Goal: Transaction & Acquisition: Purchase product/service

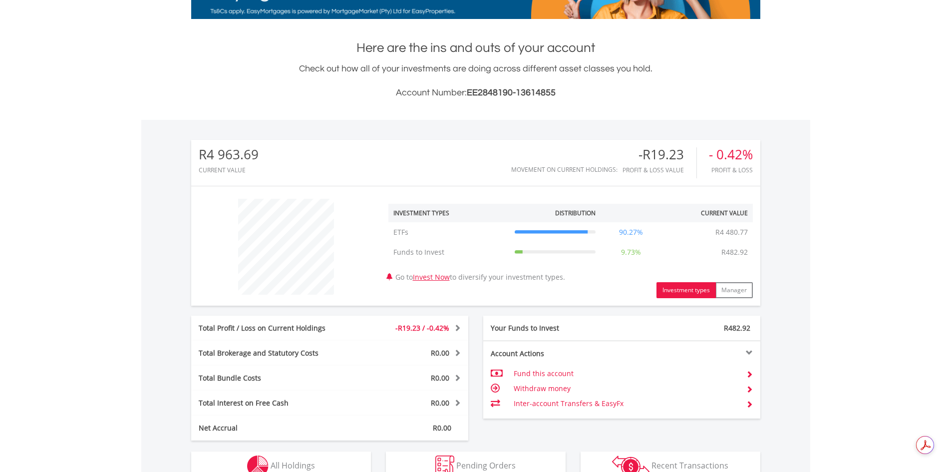
scroll to position [250, 0]
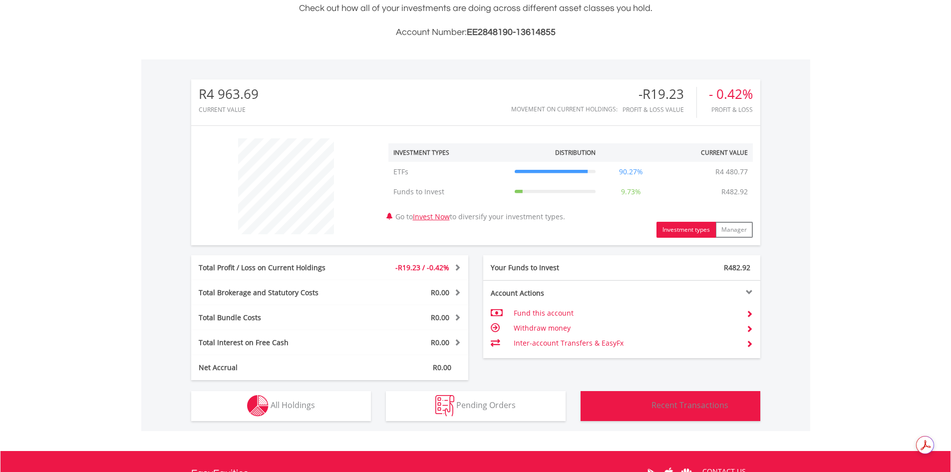
click at [676, 405] on span "Recent Transactions" at bounding box center [690, 404] width 77 height 11
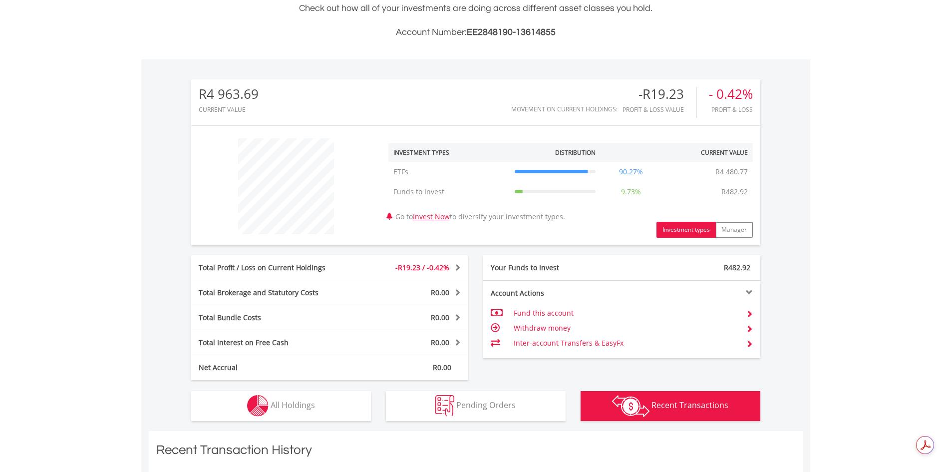
scroll to position [681, 0]
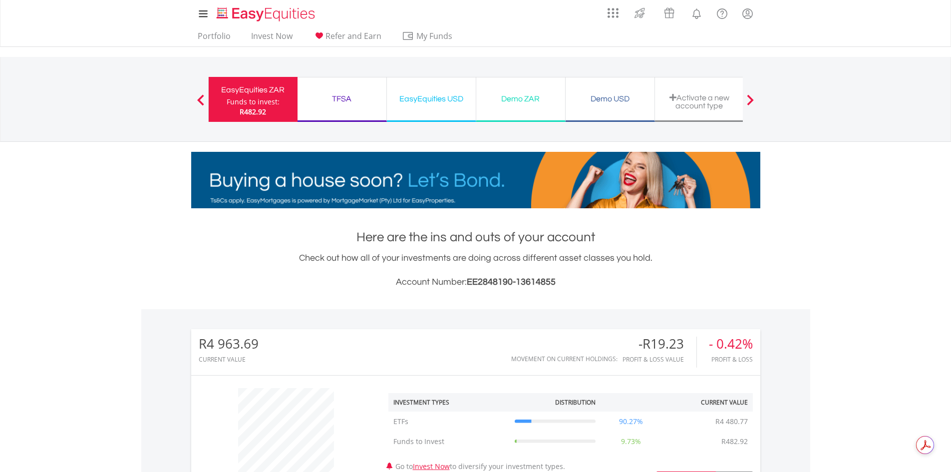
scroll to position [96, 190]
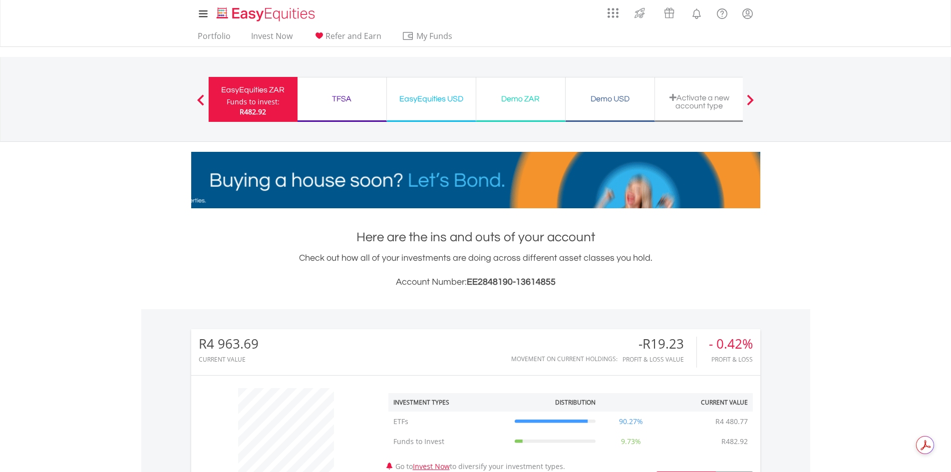
click at [265, 91] on div "EasyEquities ZAR" at bounding box center [253, 90] width 77 height 14
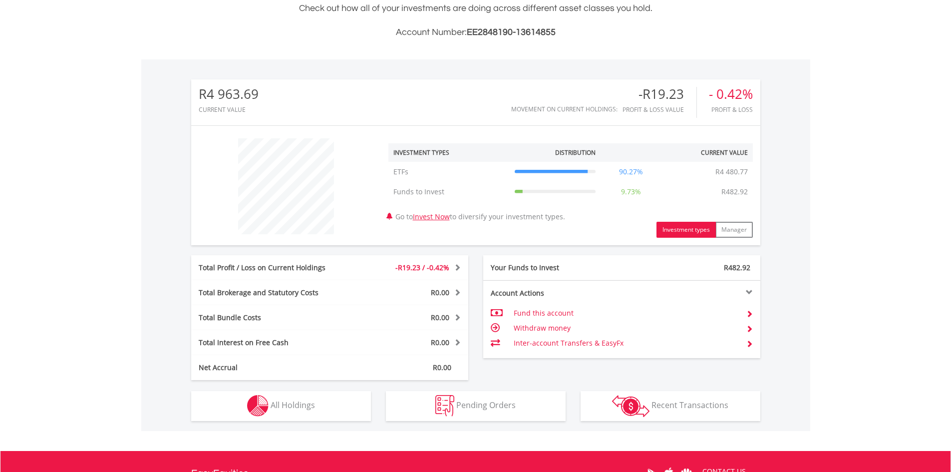
scroll to position [200, 0]
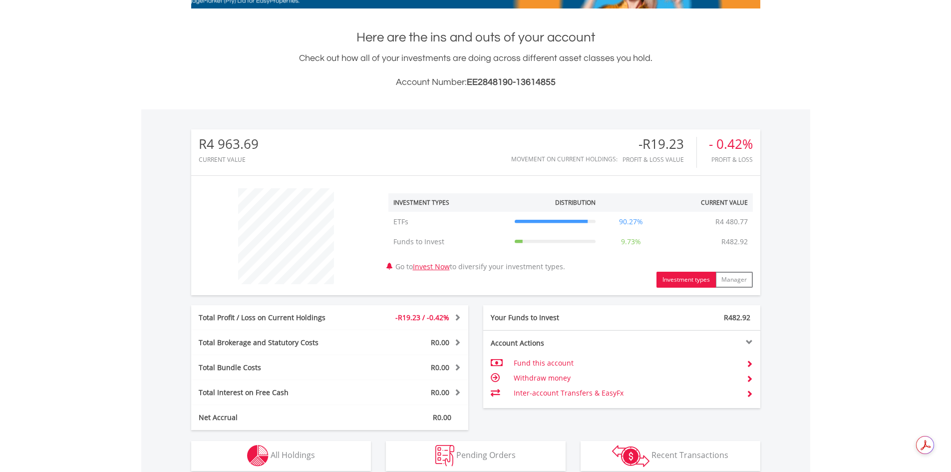
click at [685, 277] on button "Investment types" at bounding box center [686, 280] width 59 height 16
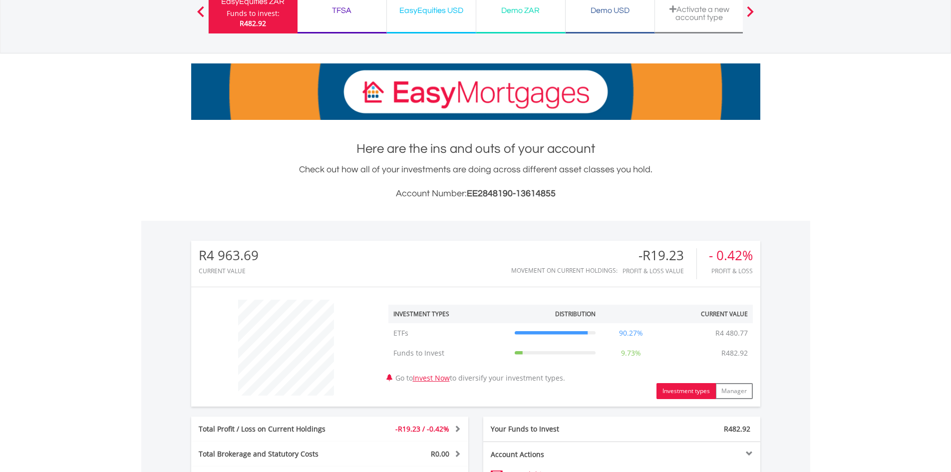
scroll to position [50, 0]
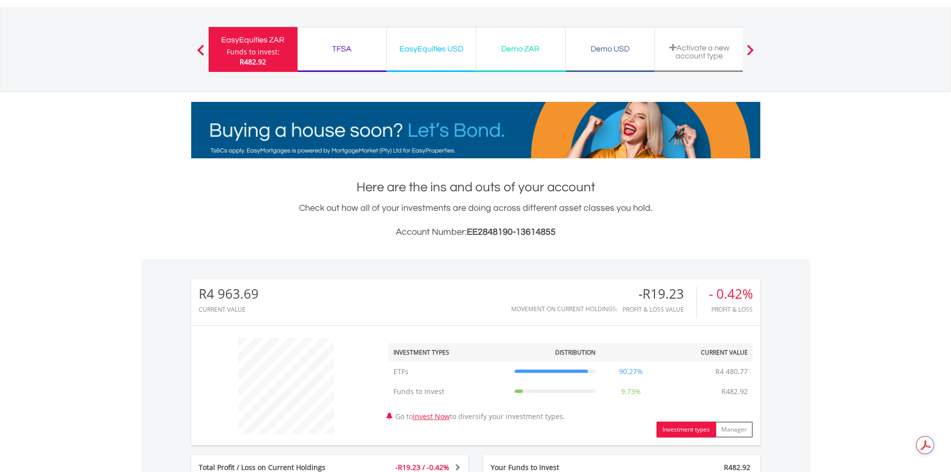
click at [545, 372] on icon at bounding box center [555, 372] width 81 height 0
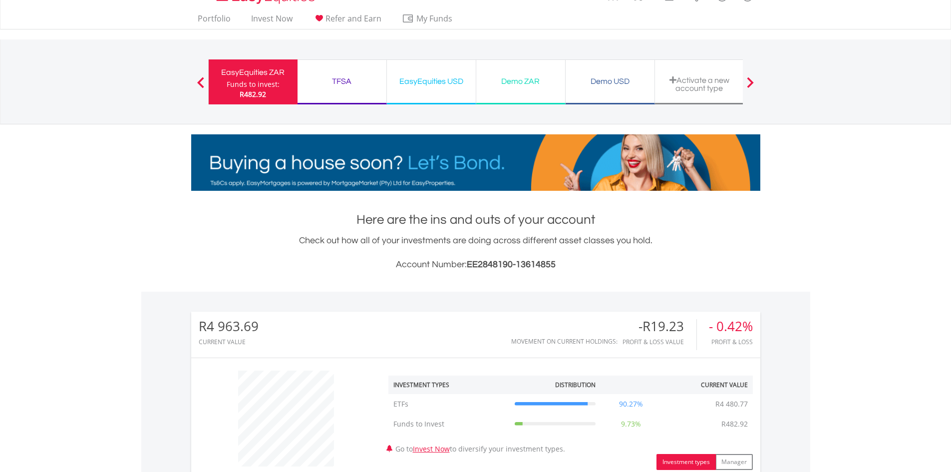
scroll to position [0, 0]
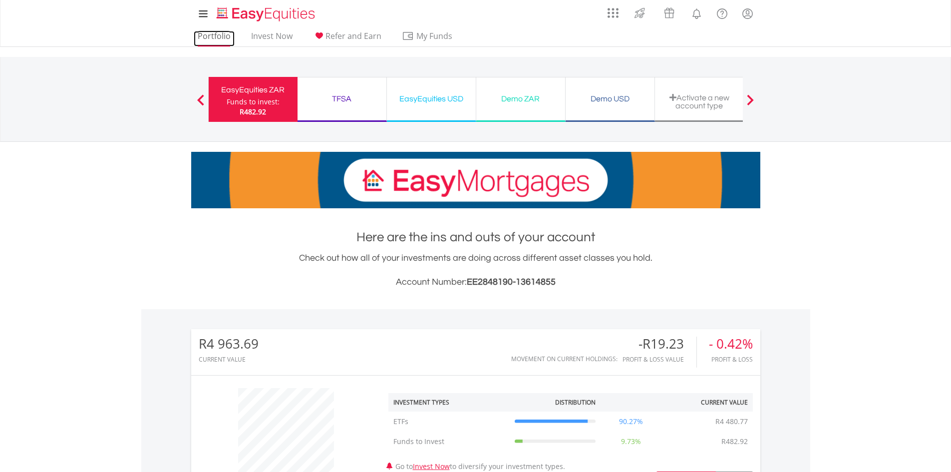
click at [213, 39] on link "Portfolio" at bounding box center [214, 38] width 41 height 15
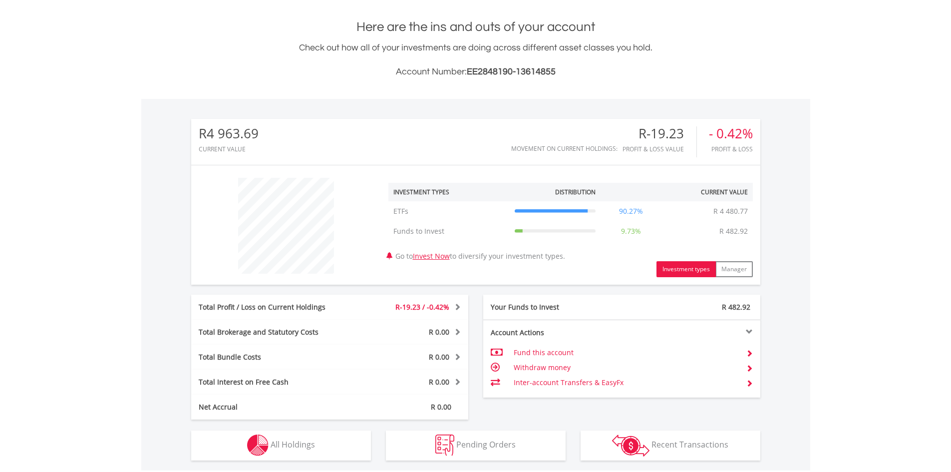
scroll to position [250, 0]
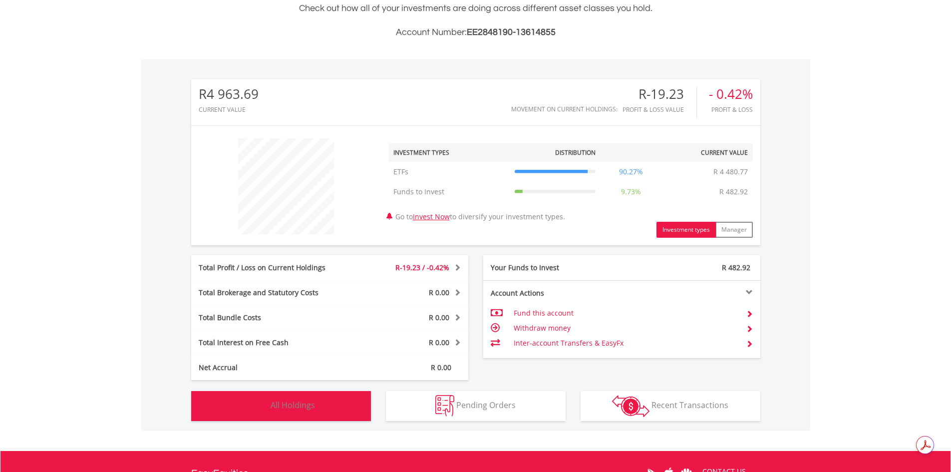
click at [306, 408] on span "All Holdings" at bounding box center [293, 404] width 44 height 11
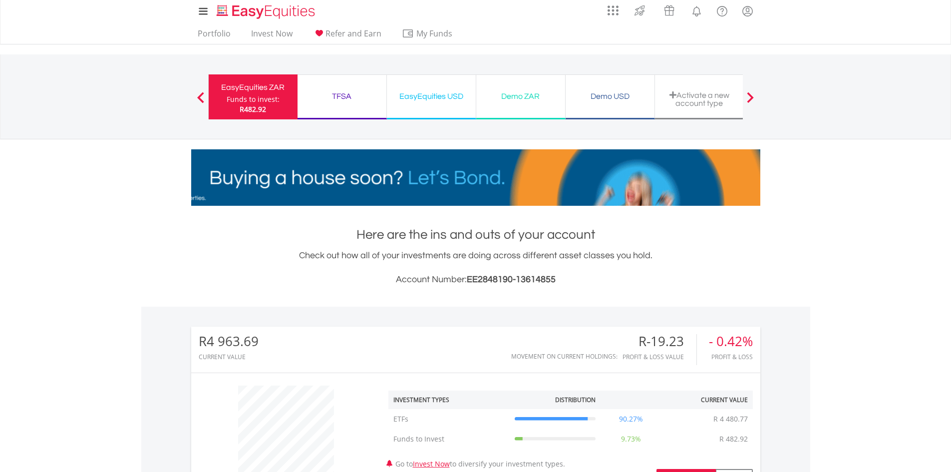
scroll to position [0, 0]
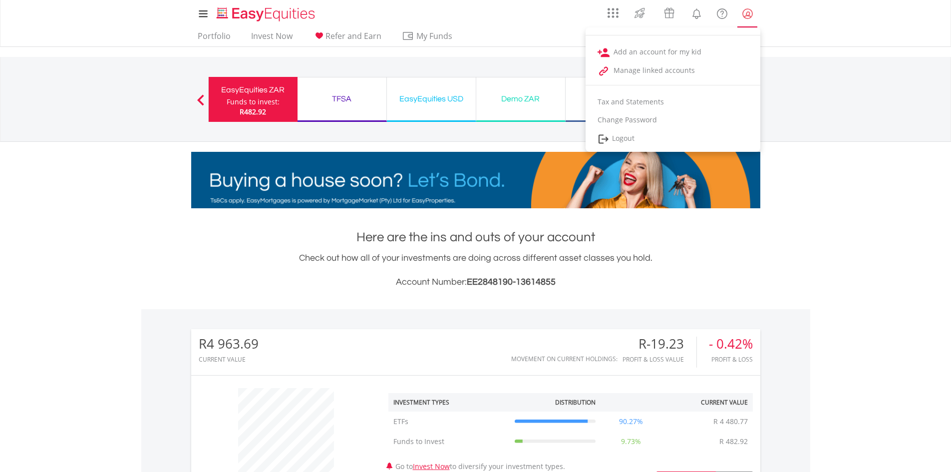
click at [748, 11] on lord-icon "My Profile" at bounding box center [748, 13] width 12 height 12
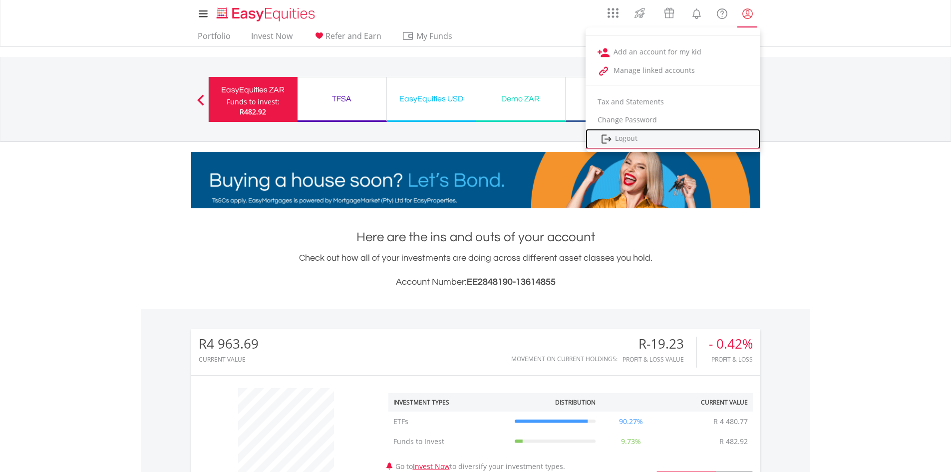
click at [635, 139] on link "Logout" at bounding box center [673, 139] width 175 height 20
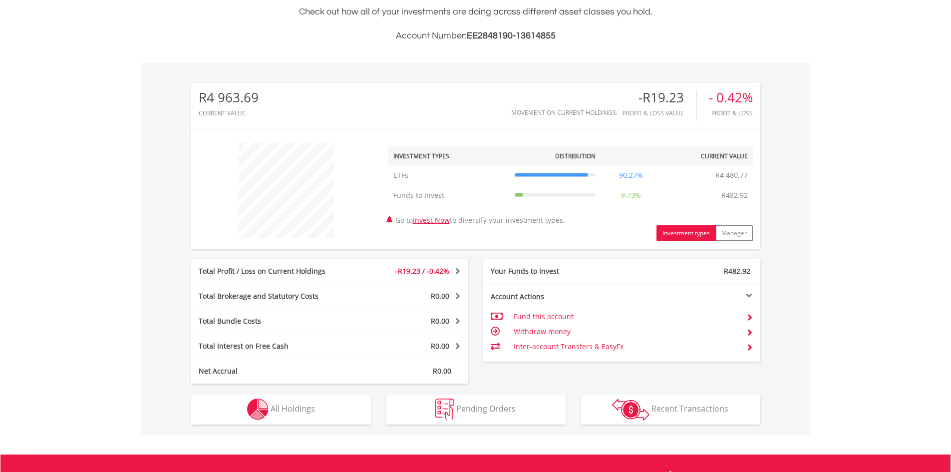
scroll to position [250, 0]
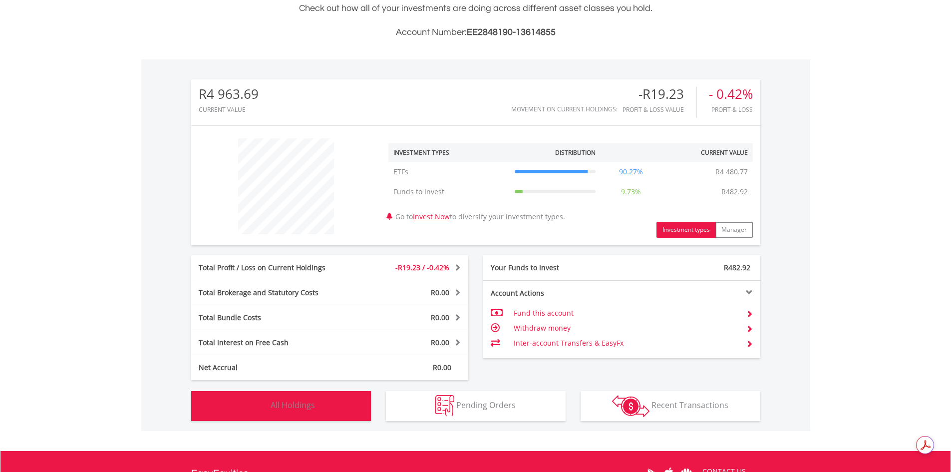
click at [307, 402] on span "All Holdings" at bounding box center [293, 404] width 44 height 11
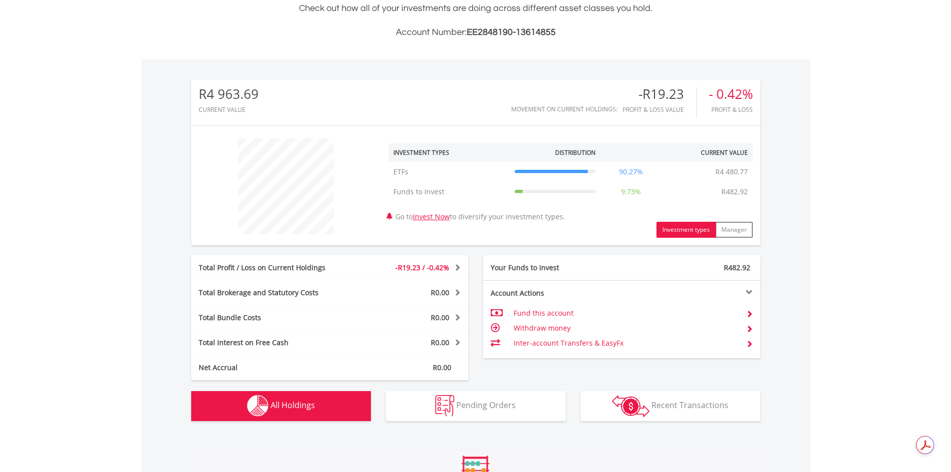
scroll to position [608, 0]
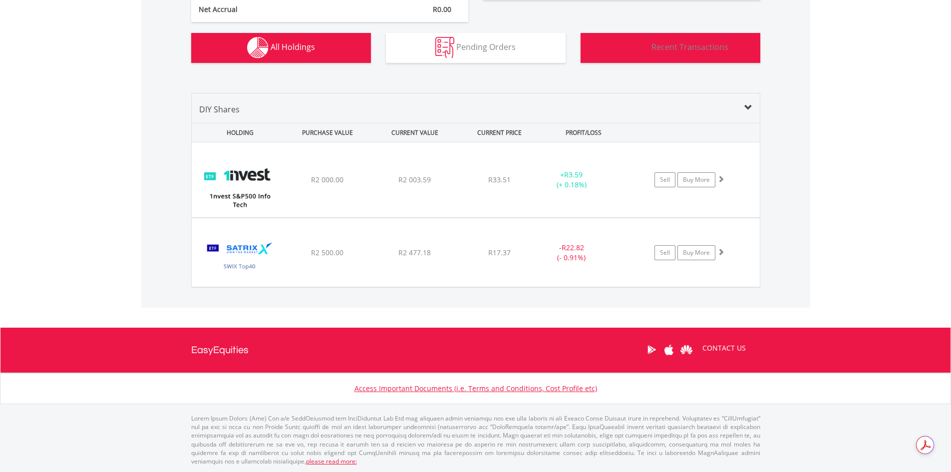
click at [724, 48] on span "Recent Transactions" at bounding box center [690, 46] width 77 height 11
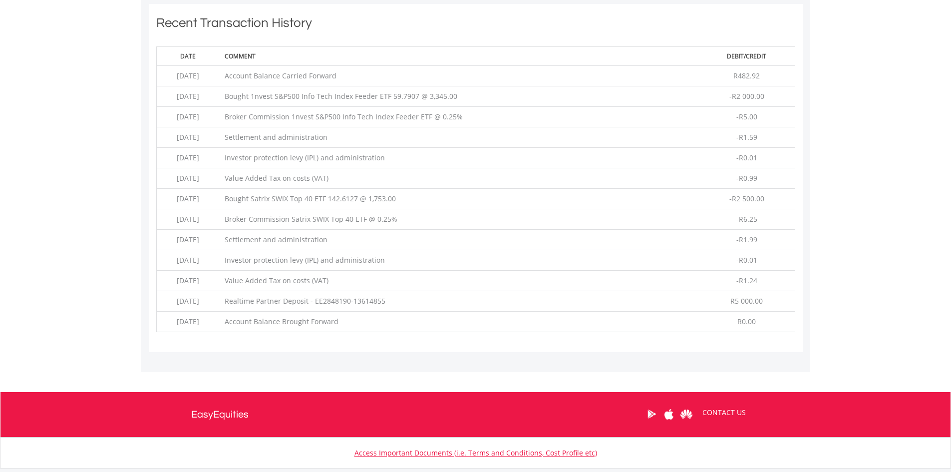
scroll to position [681, 0]
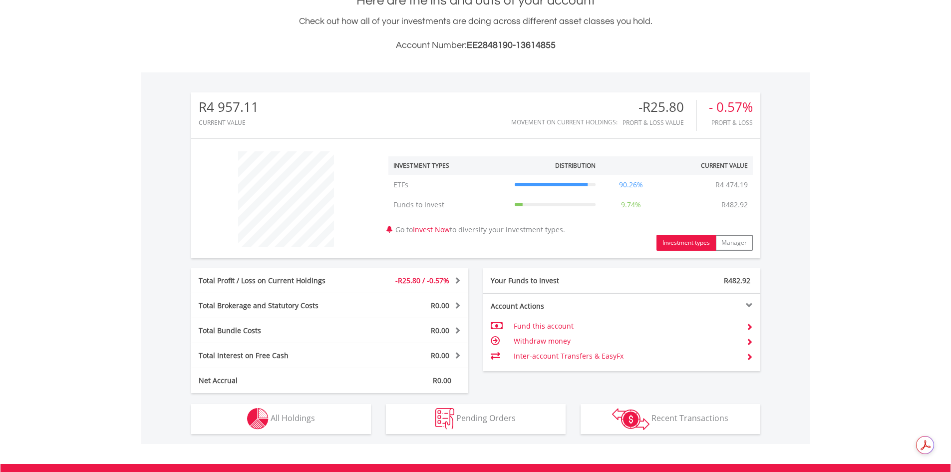
scroll to position [250, 0]
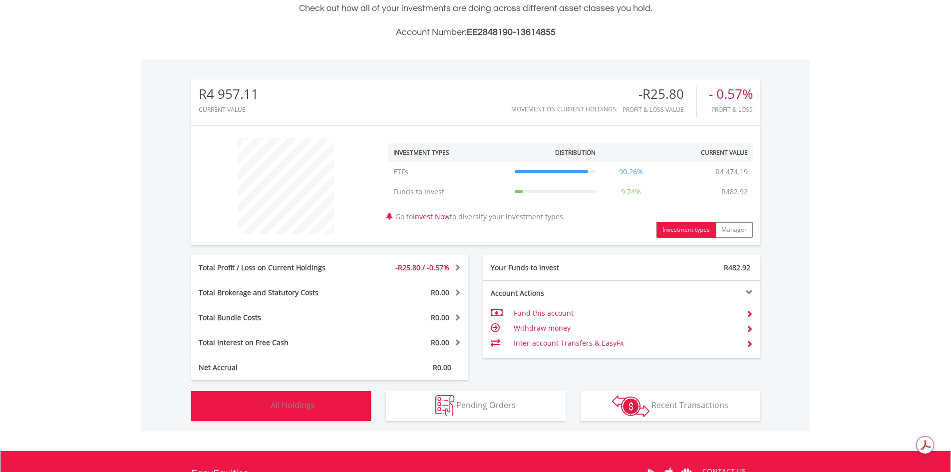
click at [294, 405] on span "All Holdings" at bounding box center [293, 404] width 44 height 11
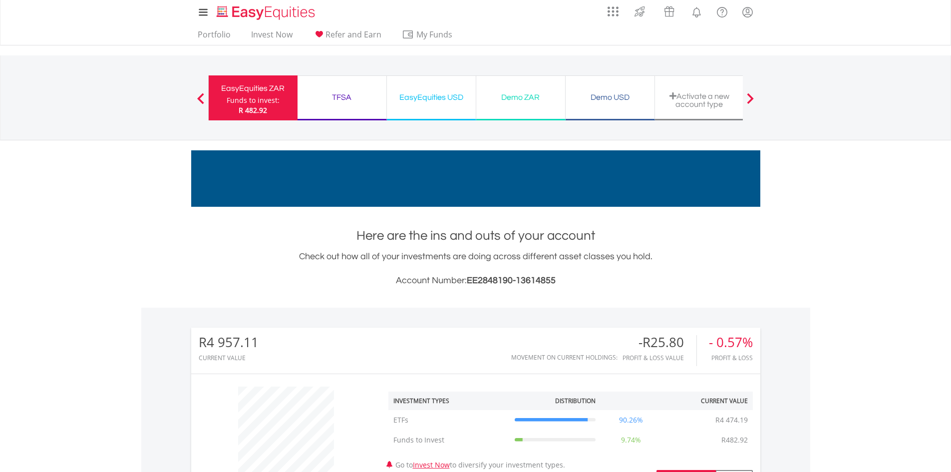
scroll to position [0, 0]
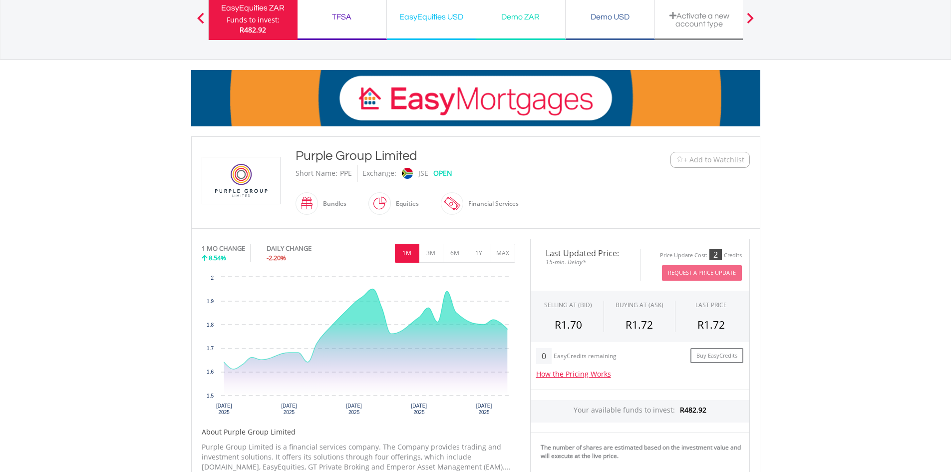
scroll to position [100, 0]
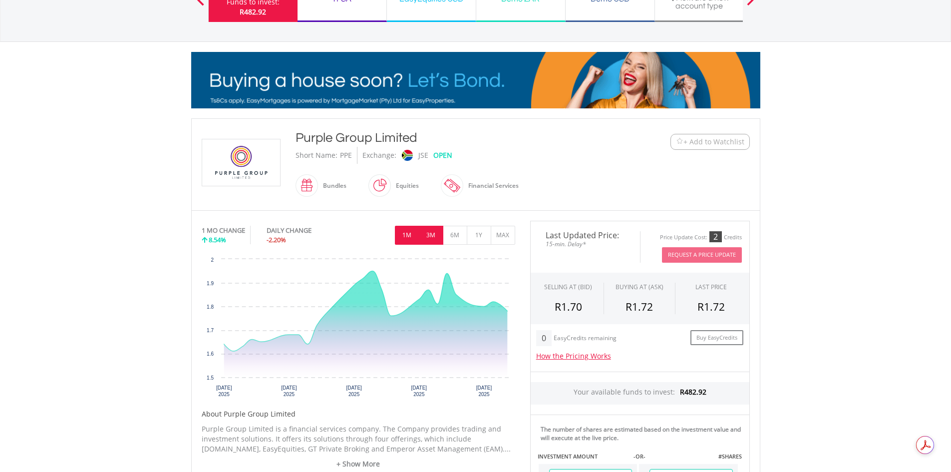
click at [434, 235] on button "3M" at bounding box center [431, 235] width 24 height 19
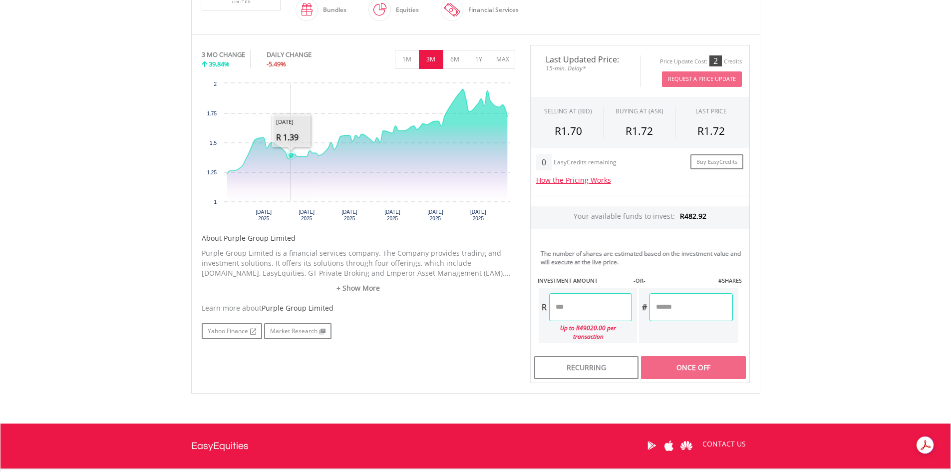
scroll to position [300, 0]
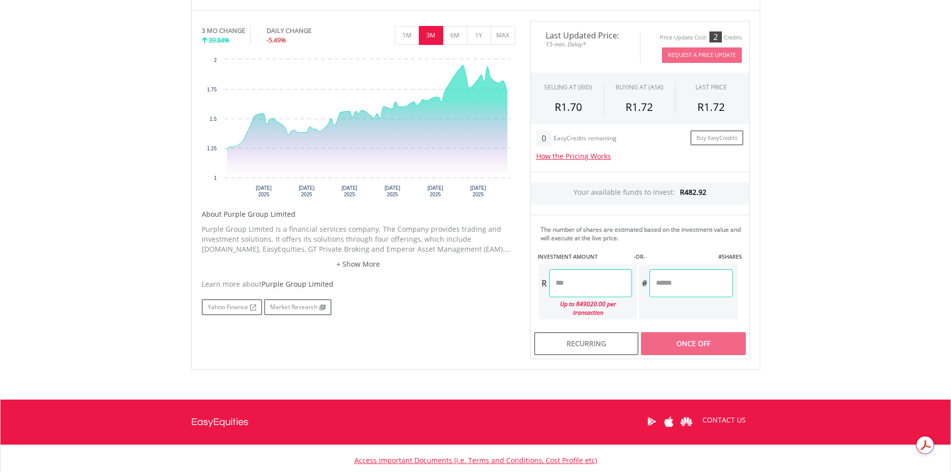
click at [566, 281] on input "number" at bounding box center [590, 283] width 83 height 28
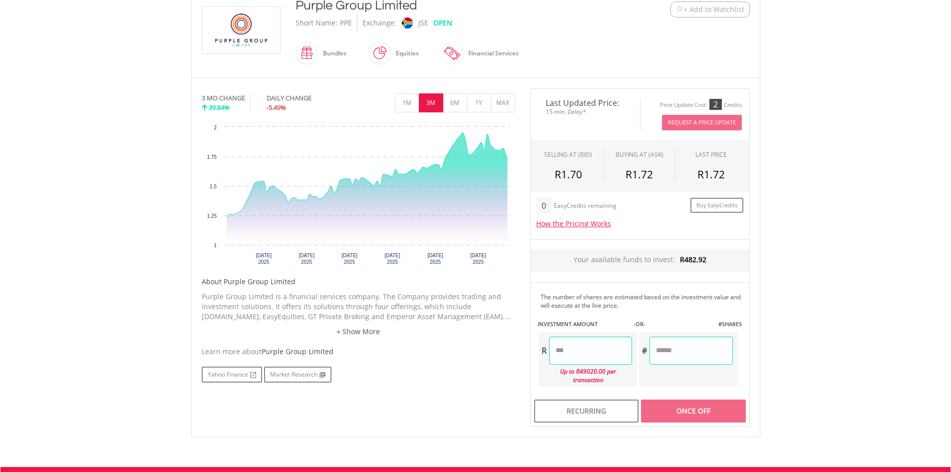
scroll to position [250, 0]
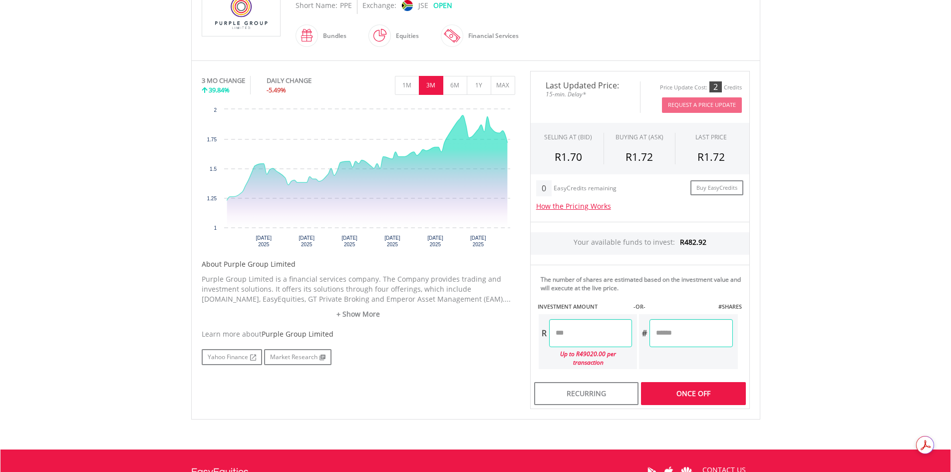
type input "******"
type input "********"
click at [683, 355] on div "Last Updated Price: 15-min. Delay* Price Update Cost: 2 Credits Request A Price…" at bounding box center [640, 240] width 235 height 339
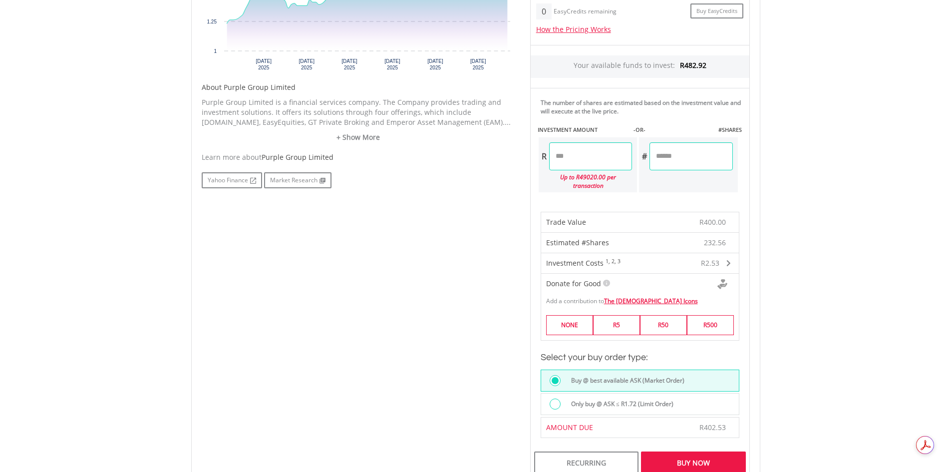
scroll to position [449, 0]
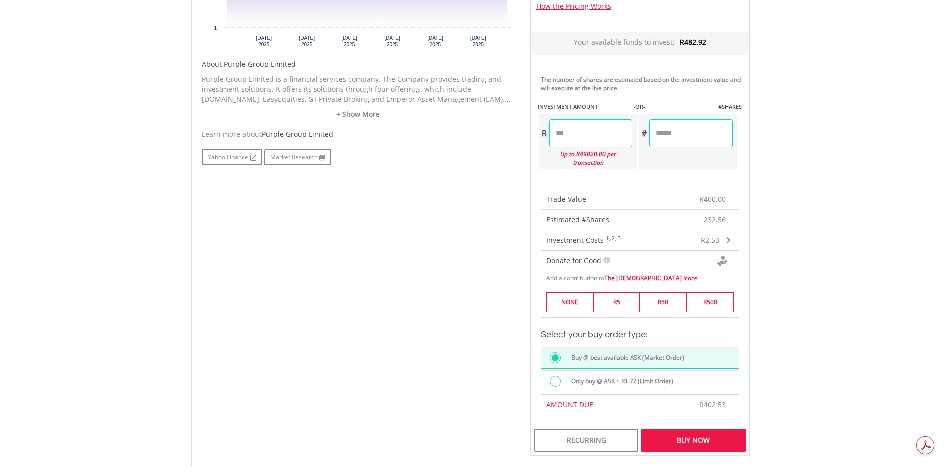
click at [688, 432] on div "Buy Now" at bounding box center [693, 439] width 104 height 23
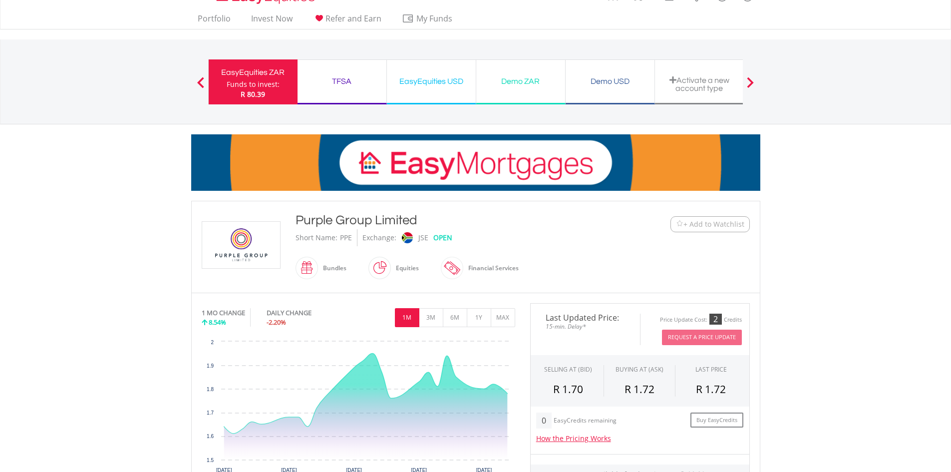
scroll to position [13, 0]
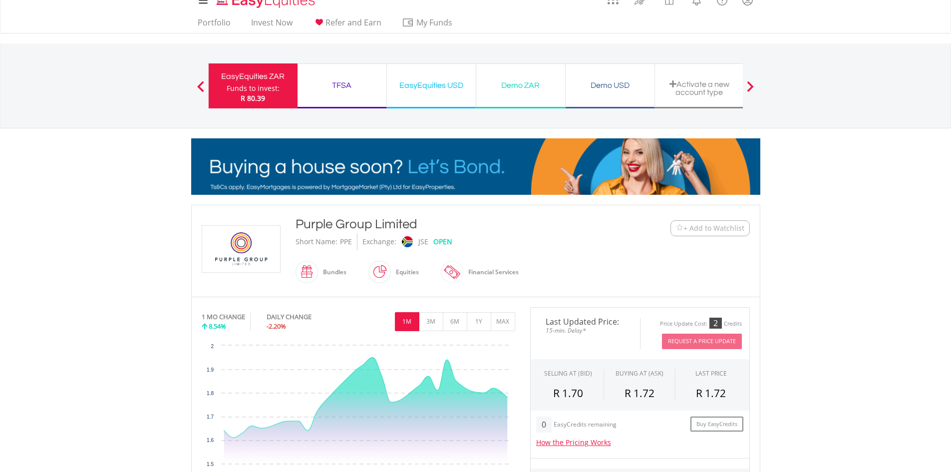
click at [264, 75] on div "EasyEquities ZAR" at bounding box center [253, 76] width 77 height 14
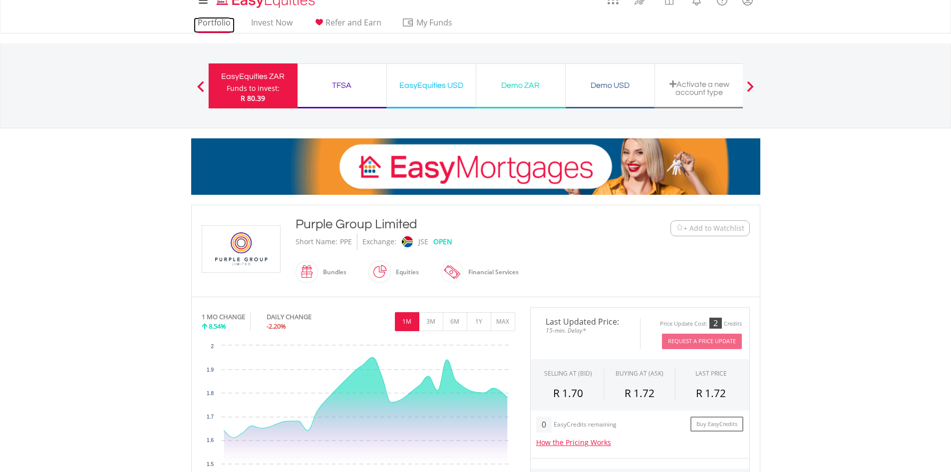
click at [226, 26] on link "Portfolio" at bounding box center [214, 24] width 41 height 15
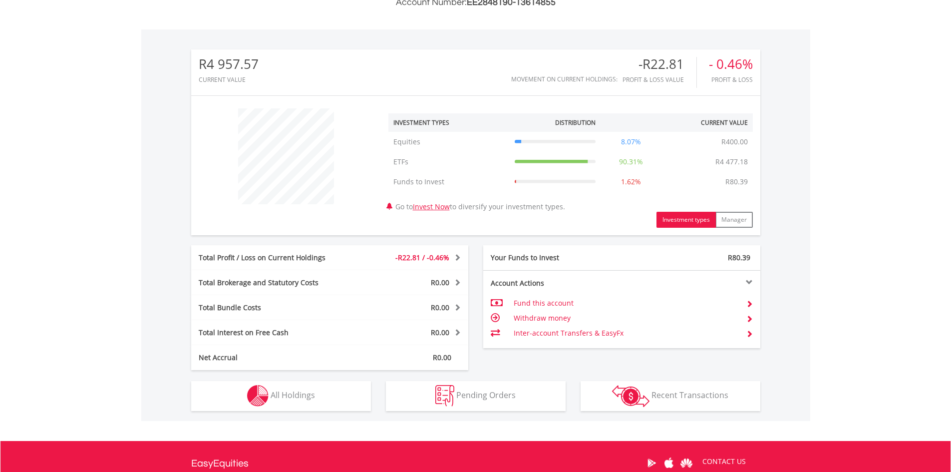
scroll to position [300, 0]
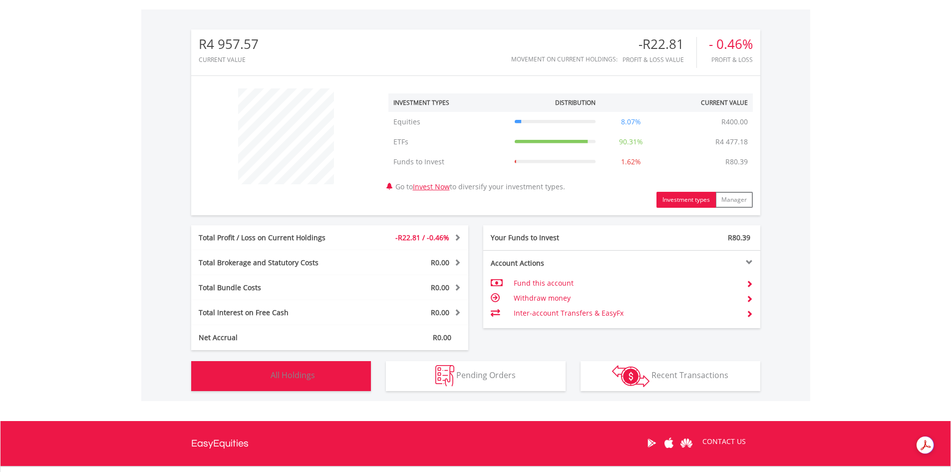
click at [284, 378] on span "All Holdings" at bounding box center [293, 375] width 44 height 11
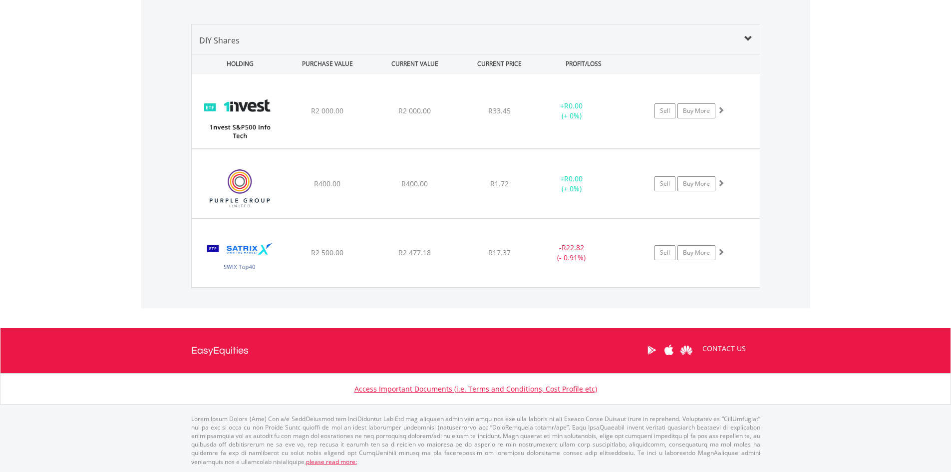
scroll to position [697, 0]
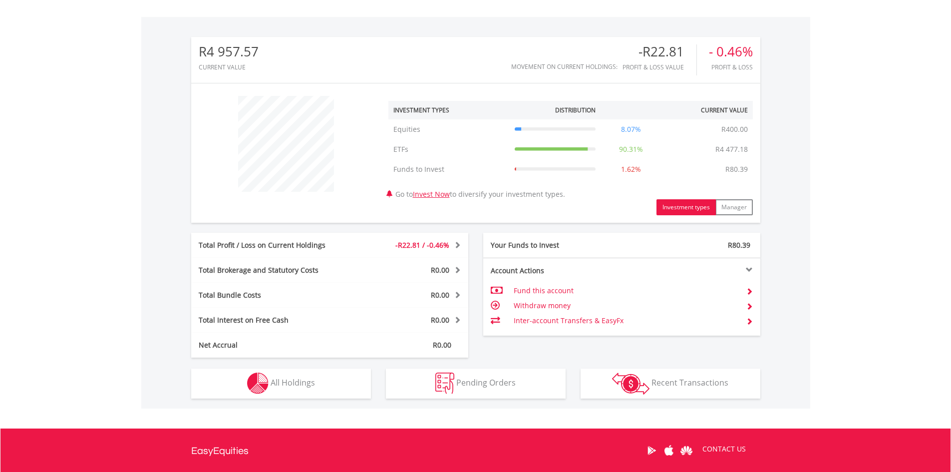
scroll to position [337, 0]
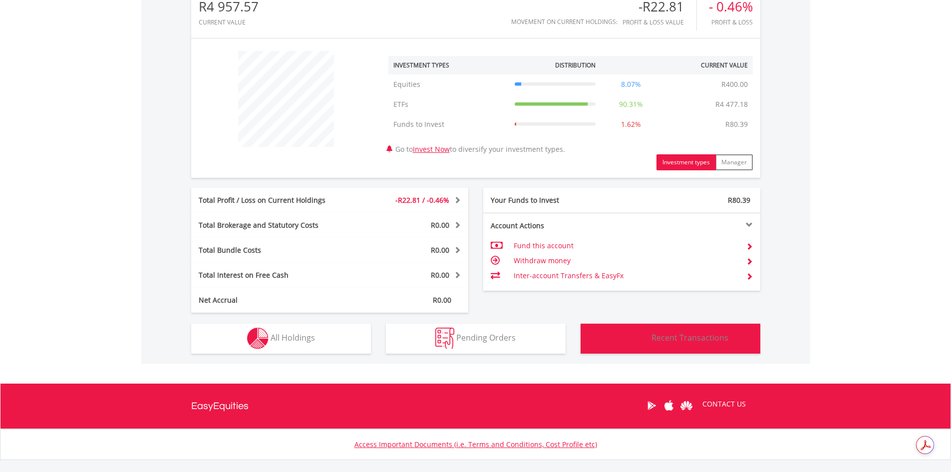
click at [656, 343] on span "Recent Transactions" at bounding box center [690, 337] width 77 height 11
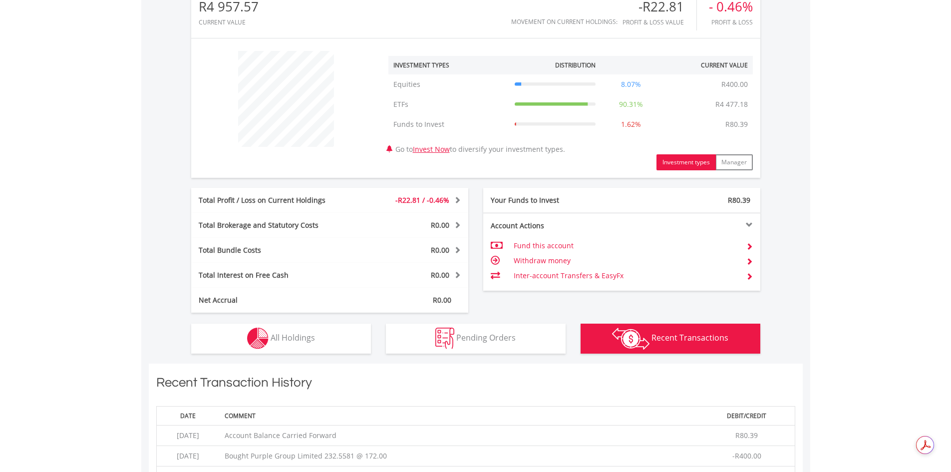
scroll to position [701, 0]
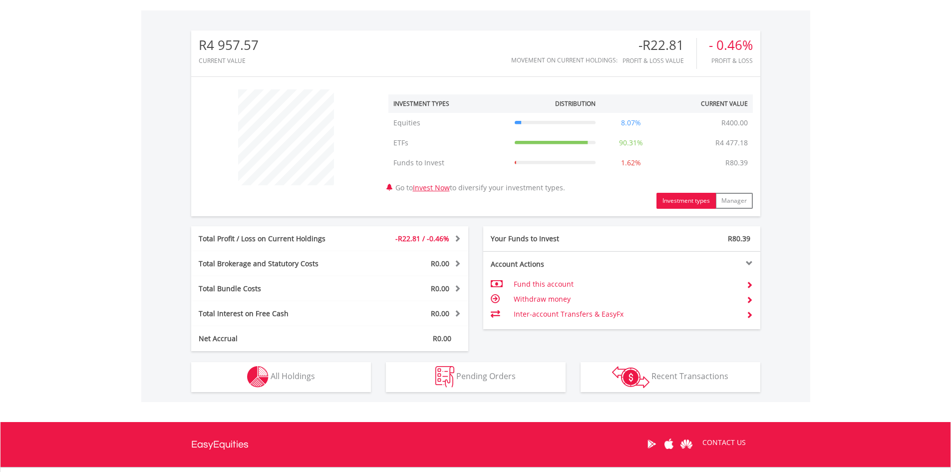
scroll to position [300, 0]
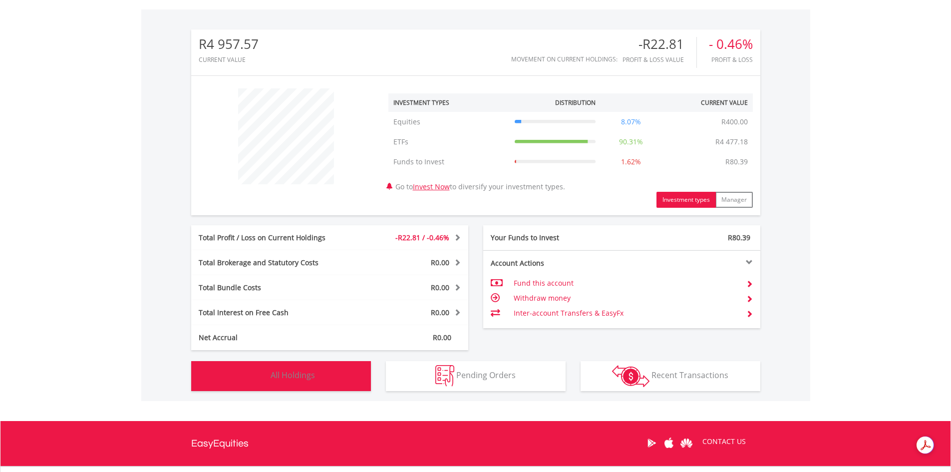
click at [315, 376] on span "All Holdings" at bounding box center [293, 375] width 44 height 11
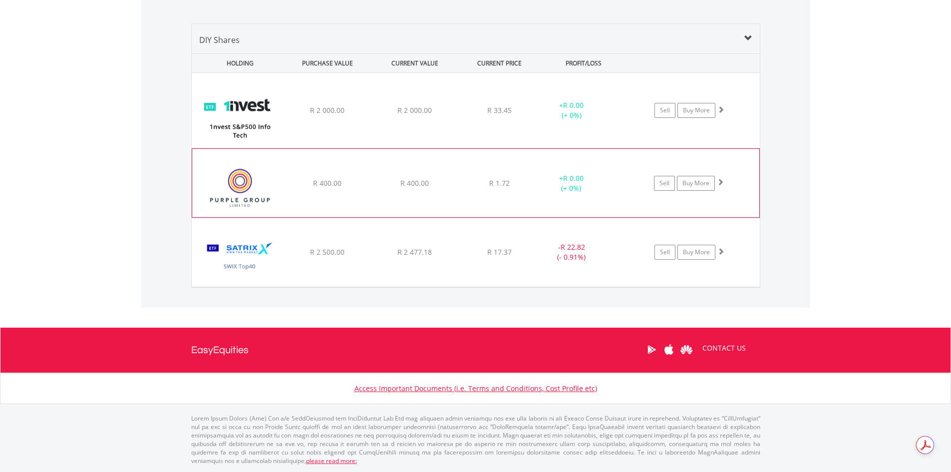
scroll to position [697, 0]
click at [266, 180] on img at bounding box center [240, 188] width 86 height 53
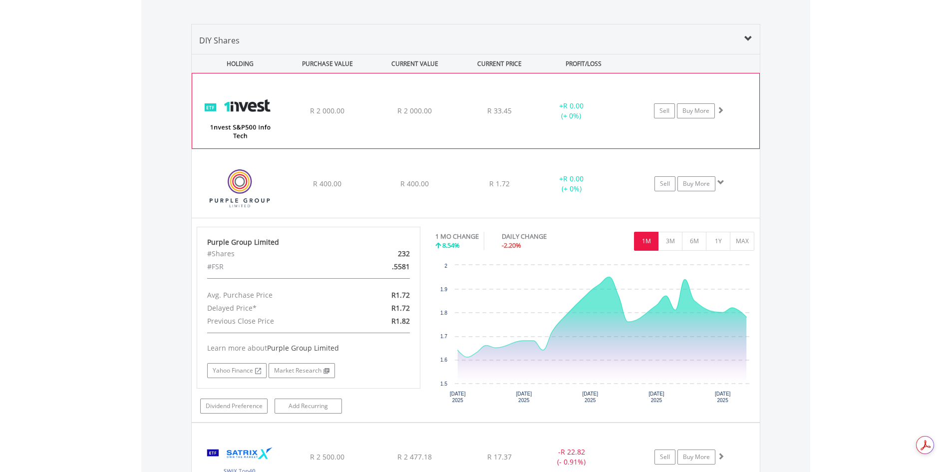
click at [438, 131] on div "﻿ 1nvest S&P500 Info Tech Index Feeder ETF R 2 000.00 R 2 000.00 R 33.45 + R 0.…" at bounding box center [475, 110] width 567 height 75
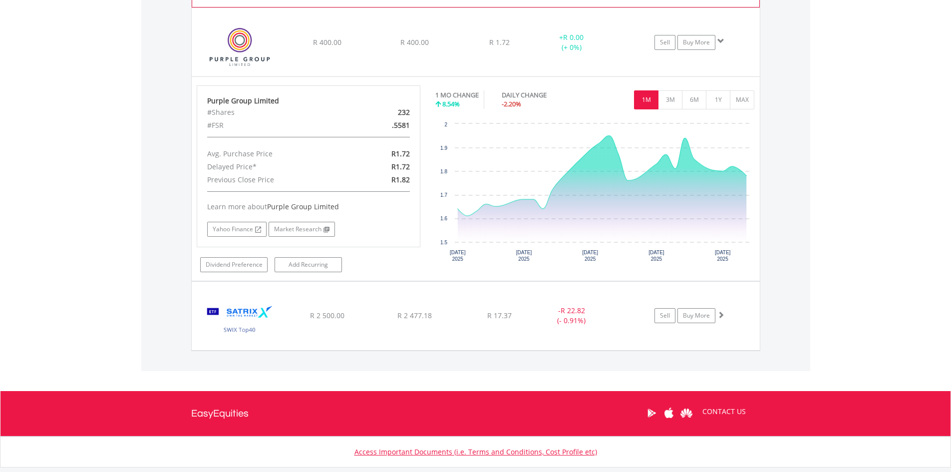
scroll to position [1046, 0]
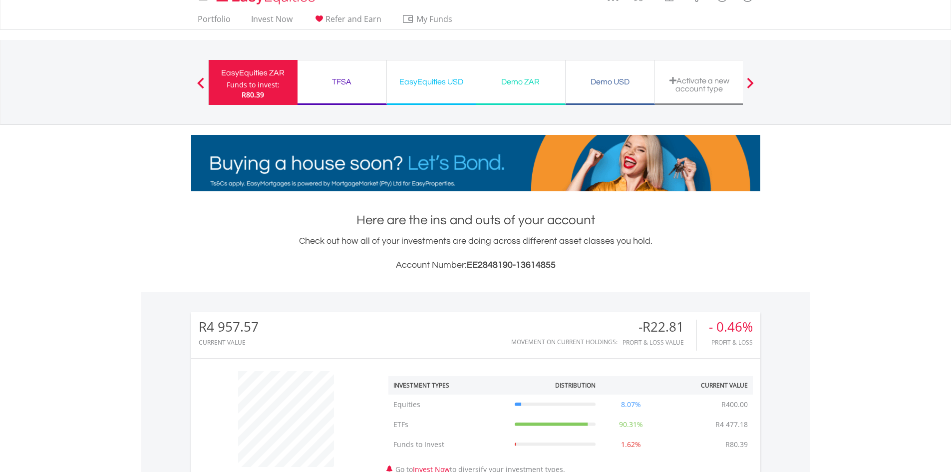
scroll to position [0, 0]
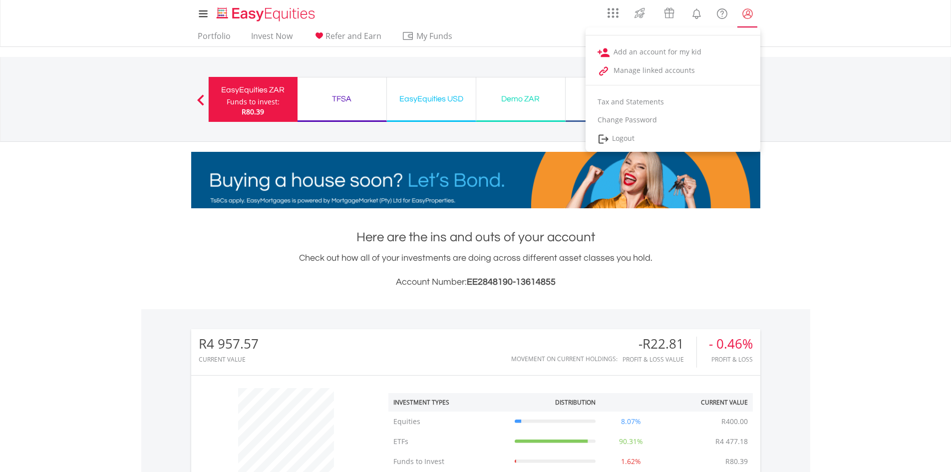
click at [748, 14] on lord-icon "My Profile" at bounding box center [748, 13] width 12 height 12
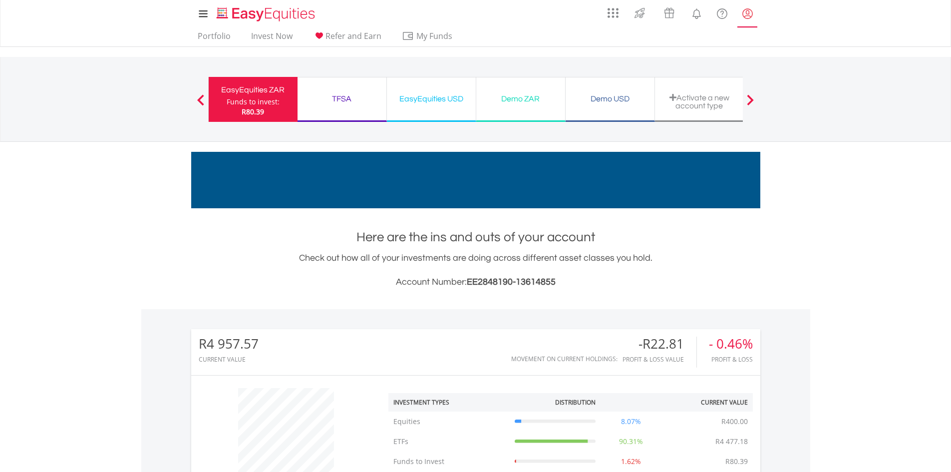
click at [748, 15] on lord-icon "My Profile" at bounding box center [748, 13] width 12 height 12
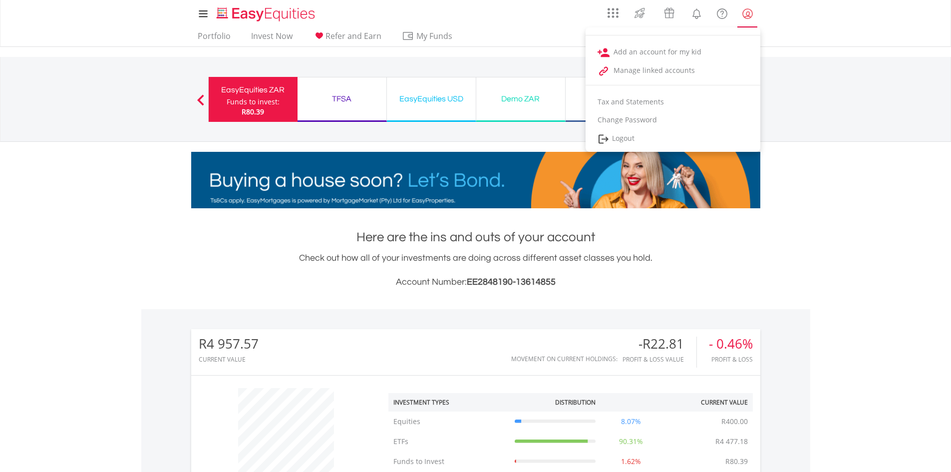
click at [749, 17] on lord-icon "My Profile" at bounding box center [748, 13] width 12 height 12
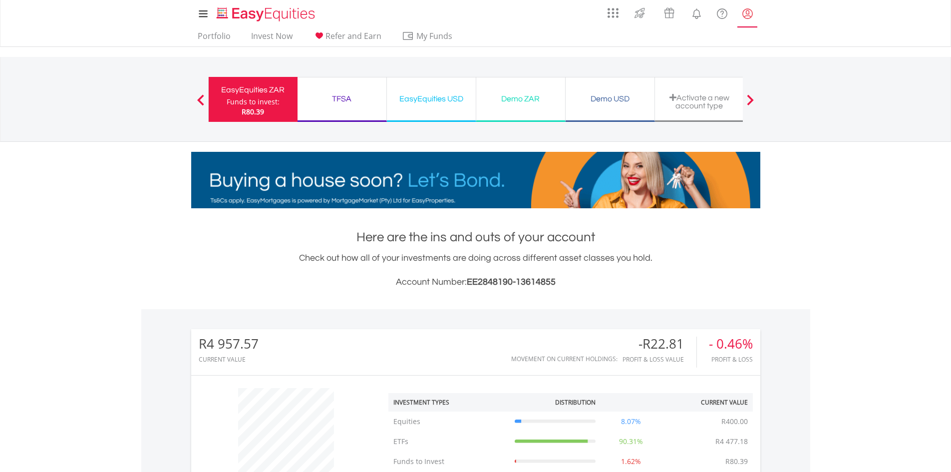
click at [747, 18] on lord-icon "My Profile" at bounding box center [748, 13] width 12 height 12
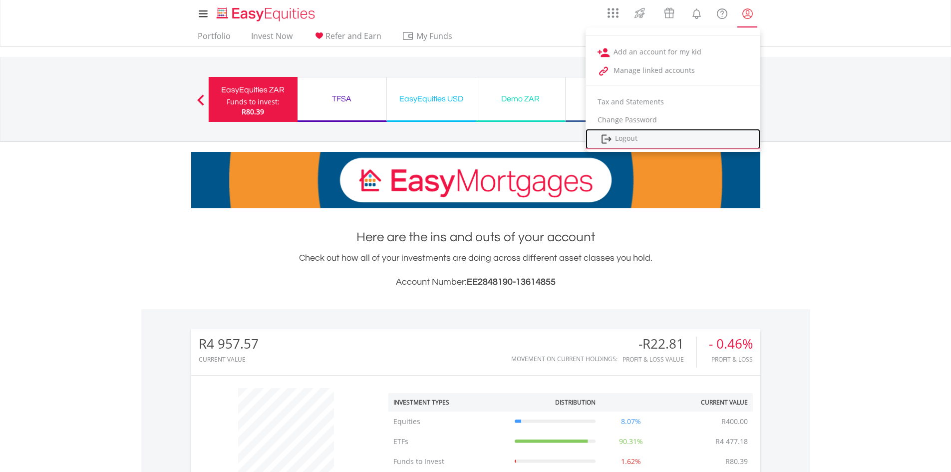
click at [629, 141] on link "Logout" at bounding box center [673, 139] width 175 height 20
